Goal: Check status

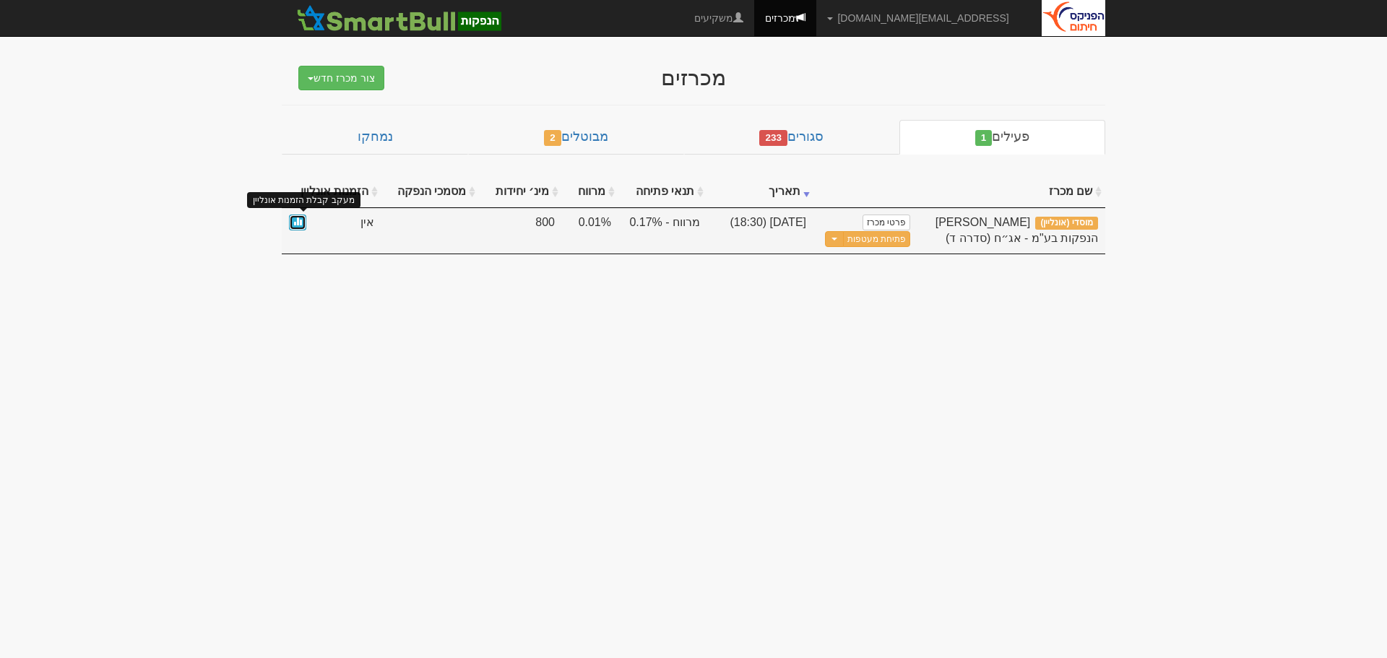
click at [297, 220] on span at bounding box center [297, 221] width 9 height 9
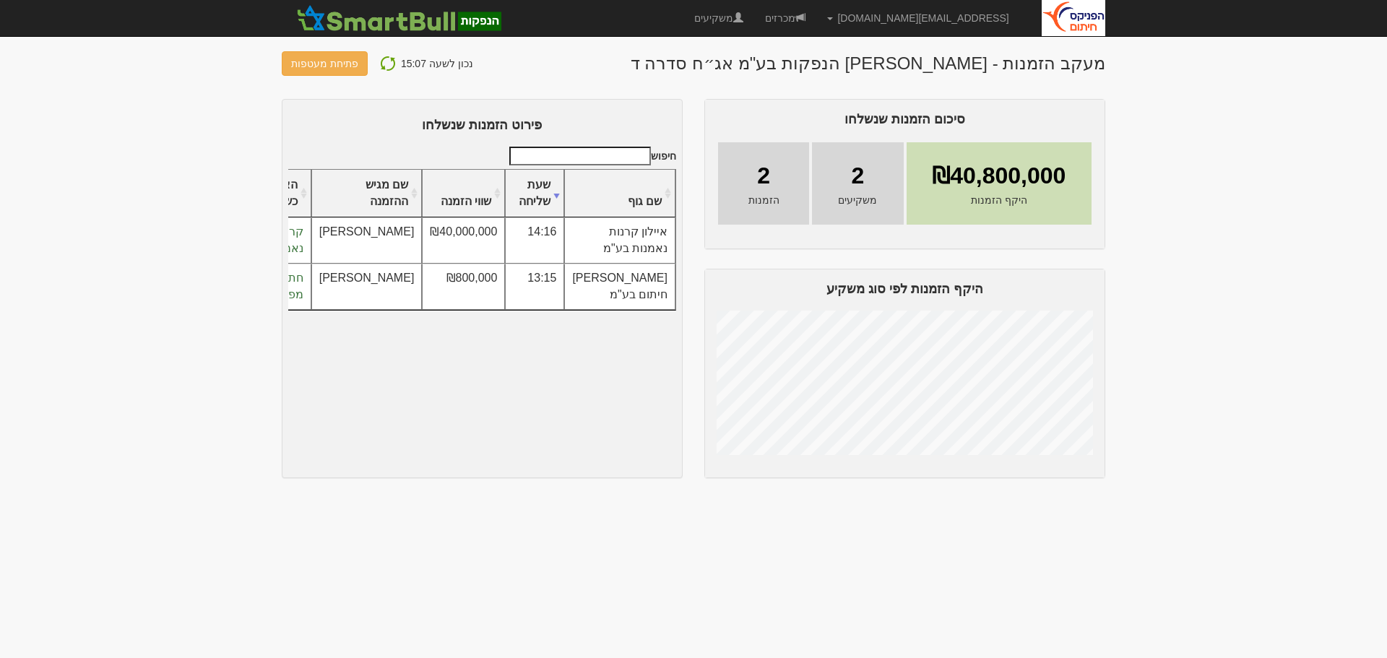
click at [380, 66] on img at bounding box center [387, 63] width 17 height 17
click at [379, 66] on img at bounding box center [387, 63] width 17 height 17
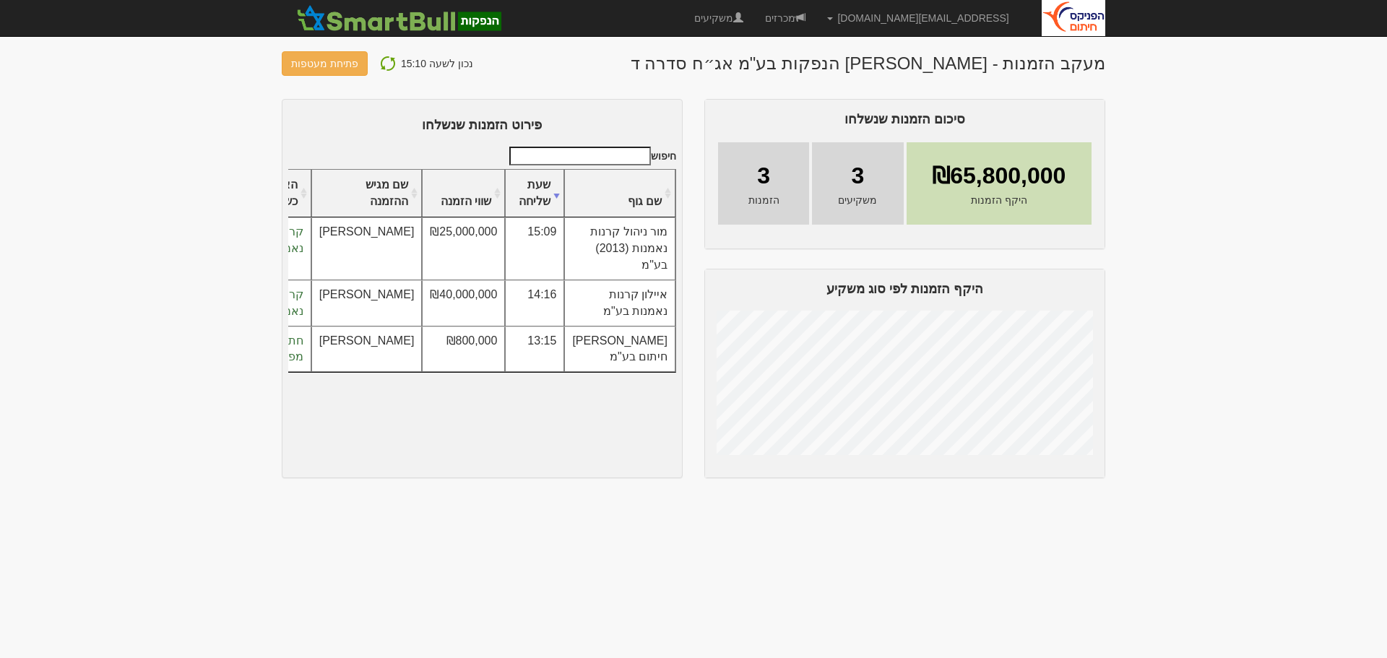
click at [389, 58] on img at bounding box center [387, 63] width 17 height 17
click at [381, 62] on img at bounding box center [387, 63] width 17 height 17
